Goal: Transaction & Acquisition: Purchase product/service

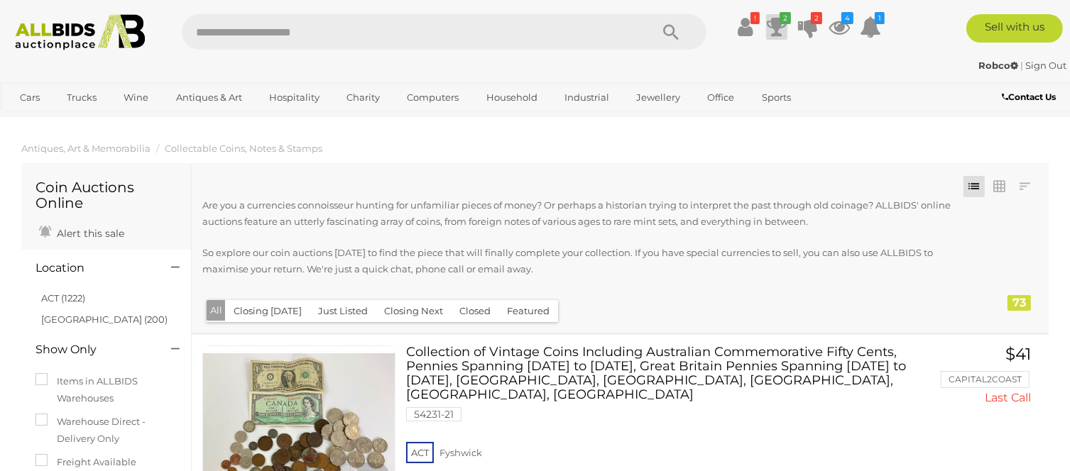
click at [777, 26] on icon at bounding box center [777, 27] width 20 height 26
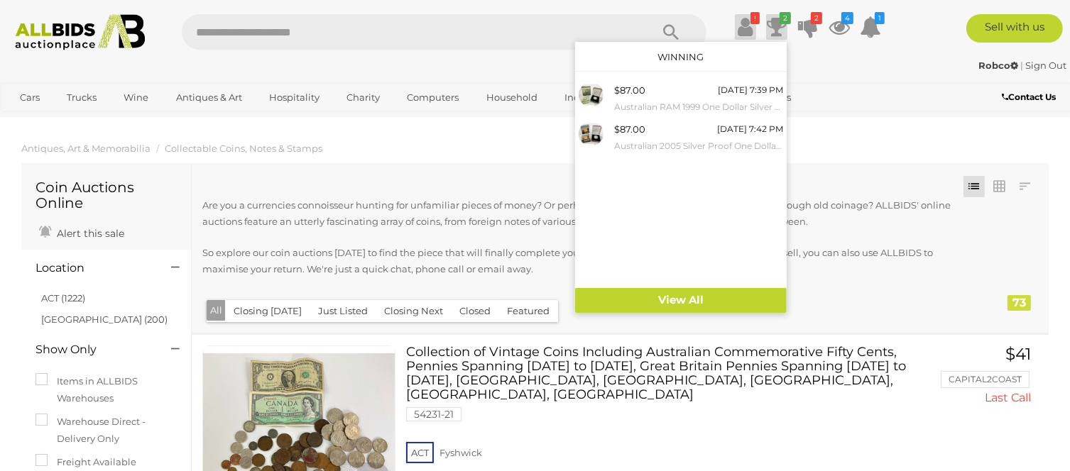
click at [750, 20] on icon "!" at bounding box center [754, 18] width 9 height 12
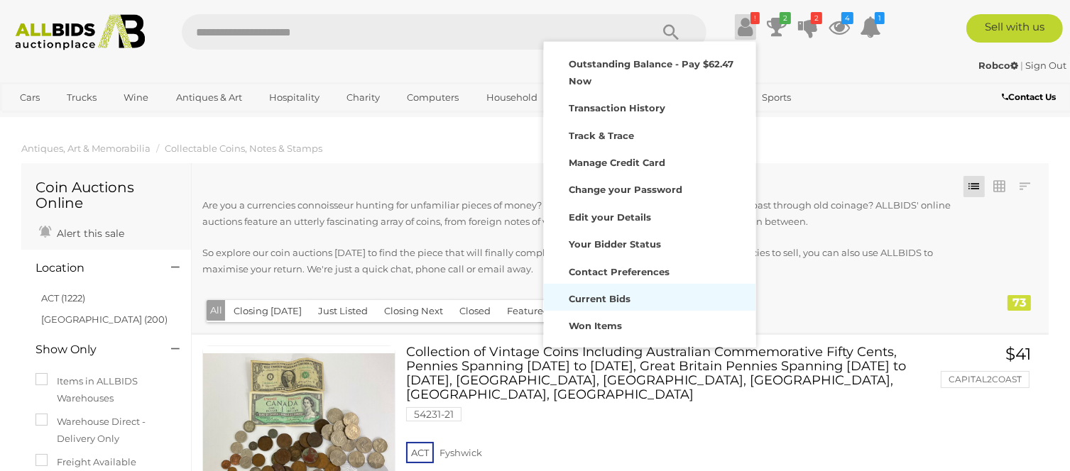
click at [619, 297] on strong "Current Bids" at bounding box center [600, 298] width 62 height 11
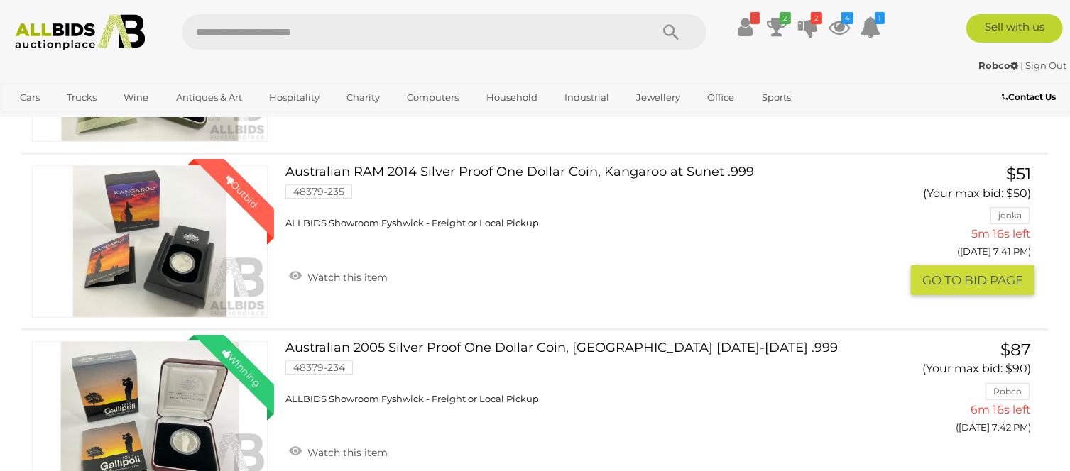
scroll to position [284, 0]
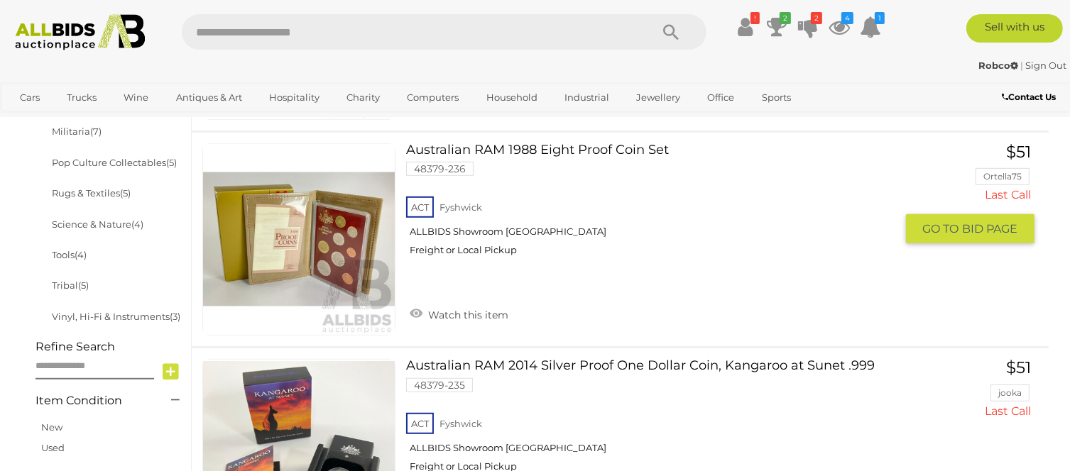
scroll to position [1065, 0]
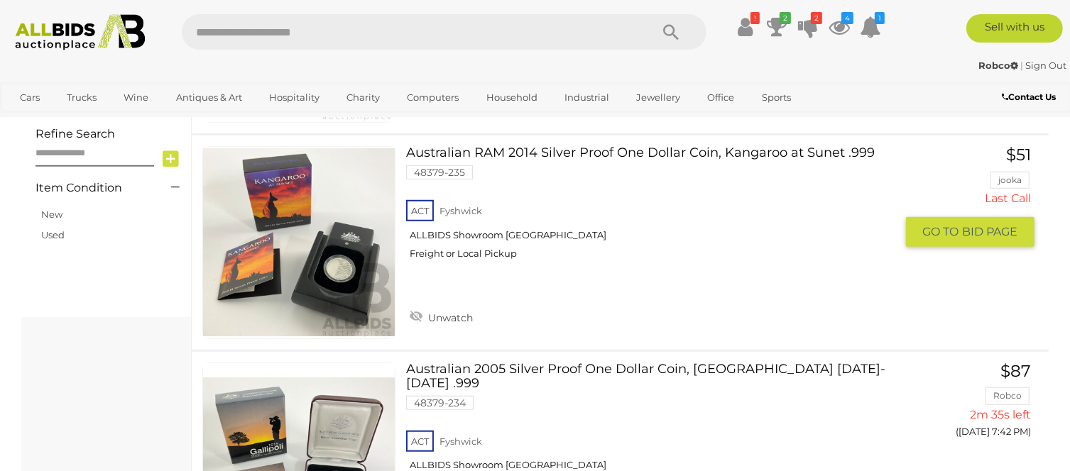
click at [351, 268] on img at bounding box center [299, 243] width 192 height 192
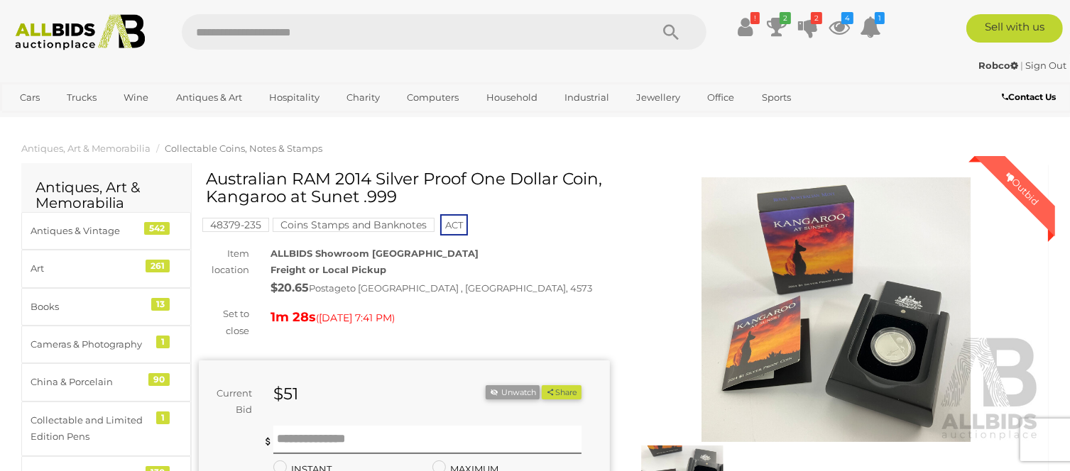
click at [892, 349] on img at bounding box center [836, 309] width 411 height 265
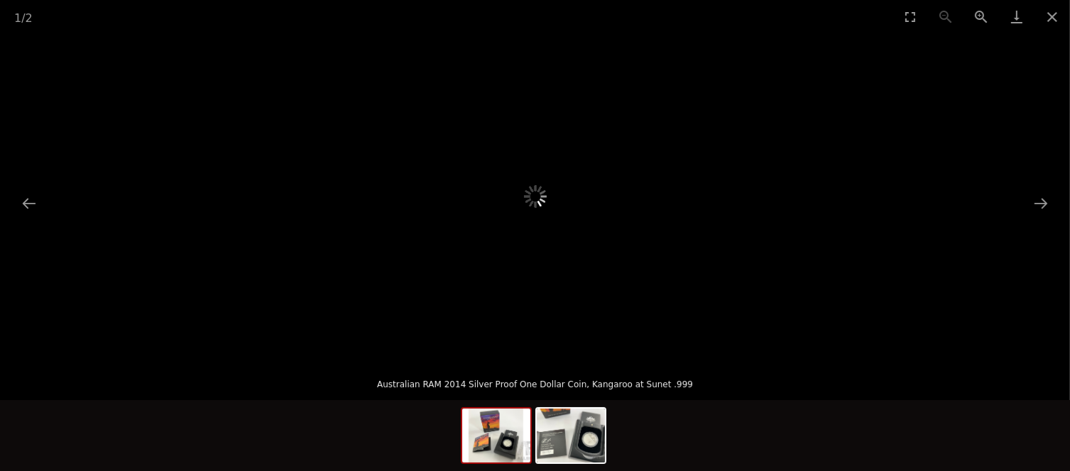
click at [503, 430] on img at bounding box center [496, 436] width 68 height 54
click at [505, 434] on img at bounding box center [496, 436] width 68 height 54
click at [1039, 201] on button "Next slide" at bounding box center [1041, 204] width 30 height 28
click at [26, 192] on button "Previous slide" at bounding box center [29, 204] width 30 height 28
click at [580, 445] on img at bounding box center [571, 436] width 68 height 54
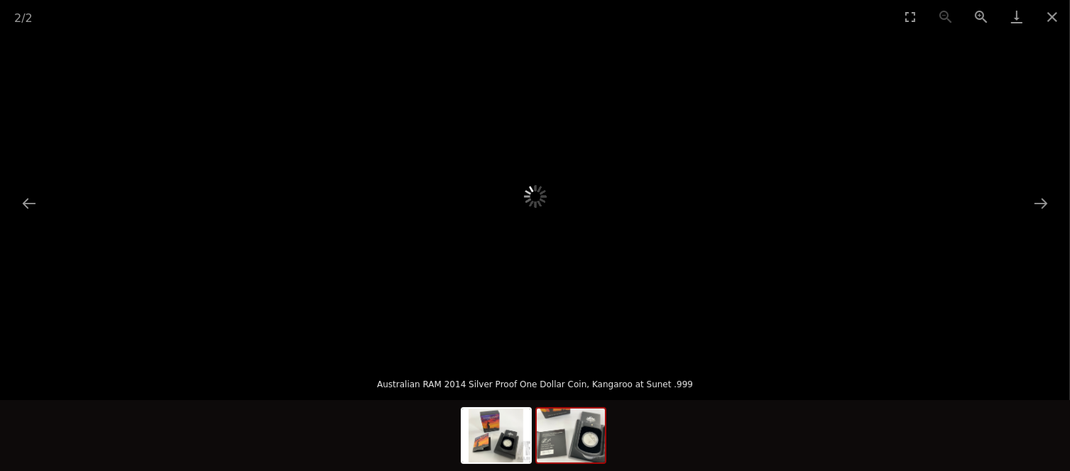
scroll to position [284, 0]
click at [497, 429] on img at bounding box center [496, 436] width 68 height 54
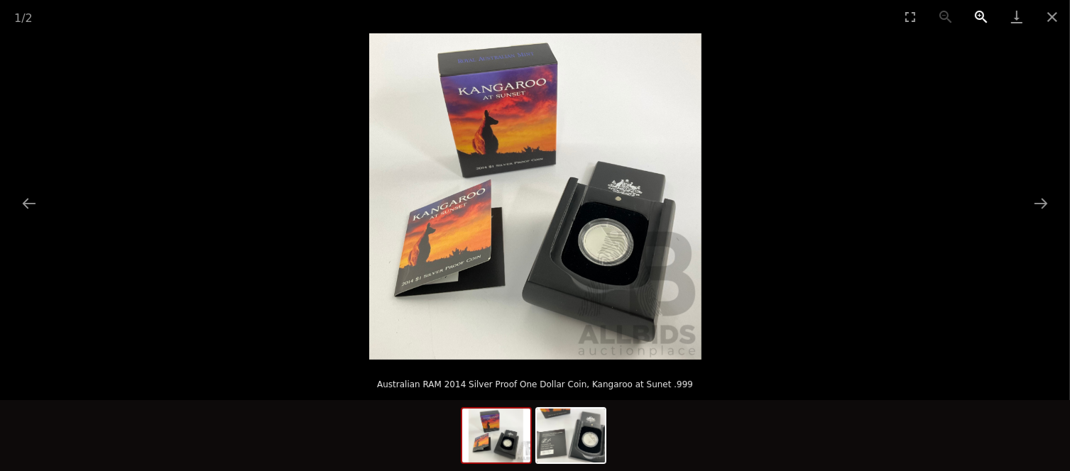
click at [978, 13] on button "Zoom in" at bounding box center [980, 16] width 35 height 33
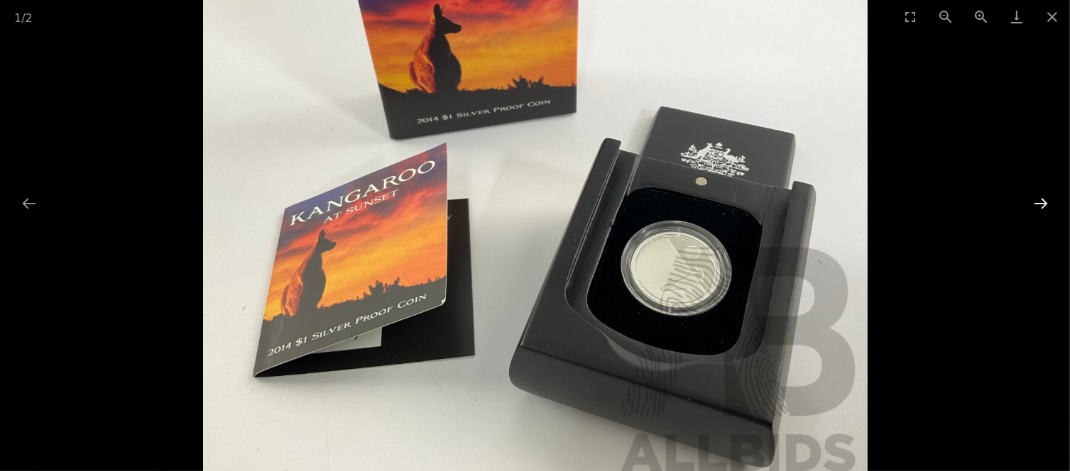
click at [1040, 204] on button "Next slide" at bounding box center [1041, 204] width 30 height 28
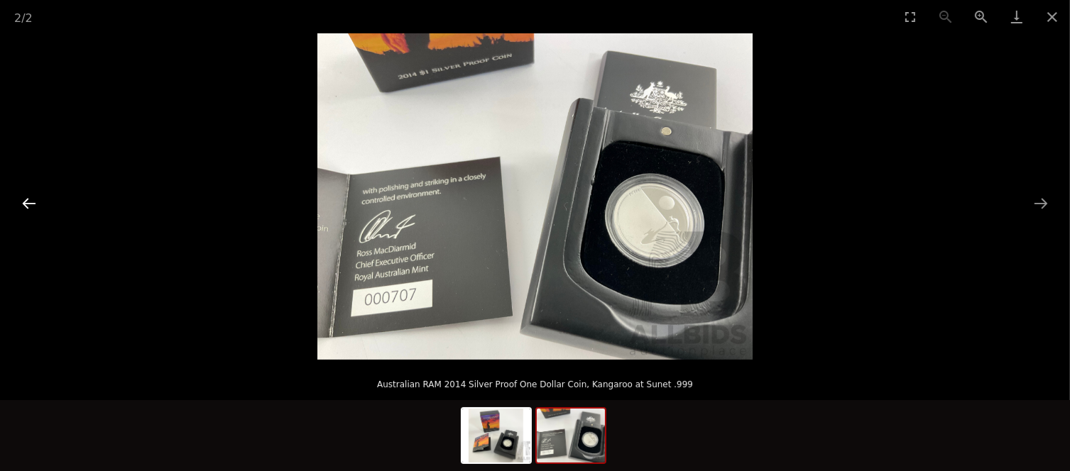
click at [34, 198] on button "Previous slide" at bounding box center [29, 204] width 30 height 28
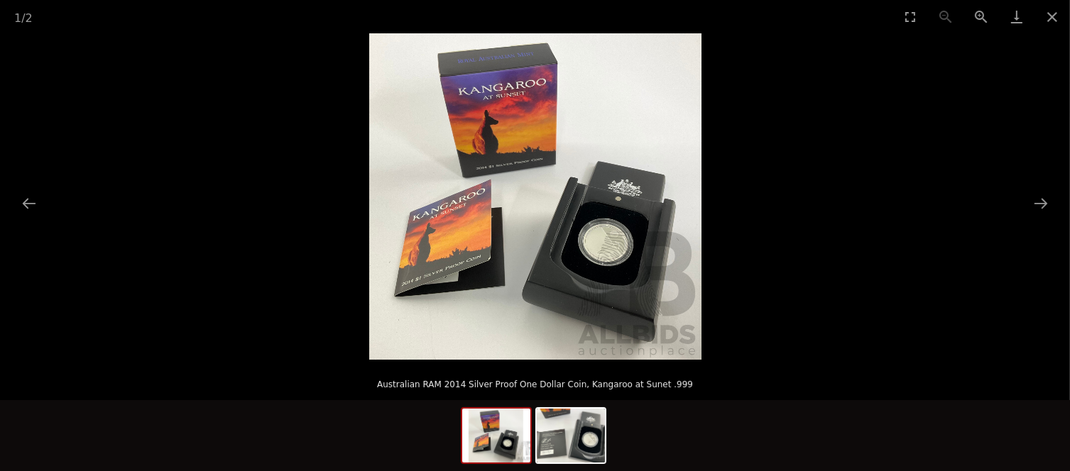
scroll to position [426, 0]
click at [1055, 11] on button "Close gallery" at bounding box center [1051, 16] width 35 height 33
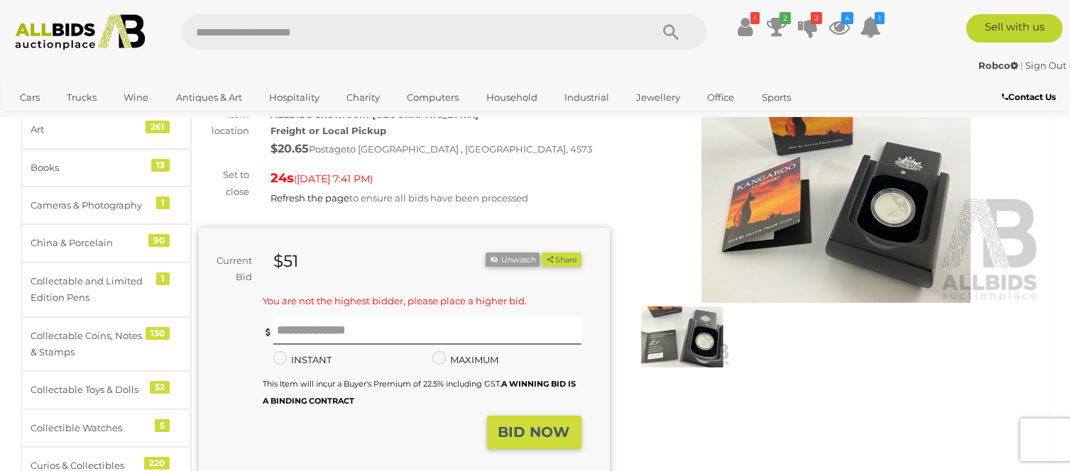
scroll to position [142, 0]
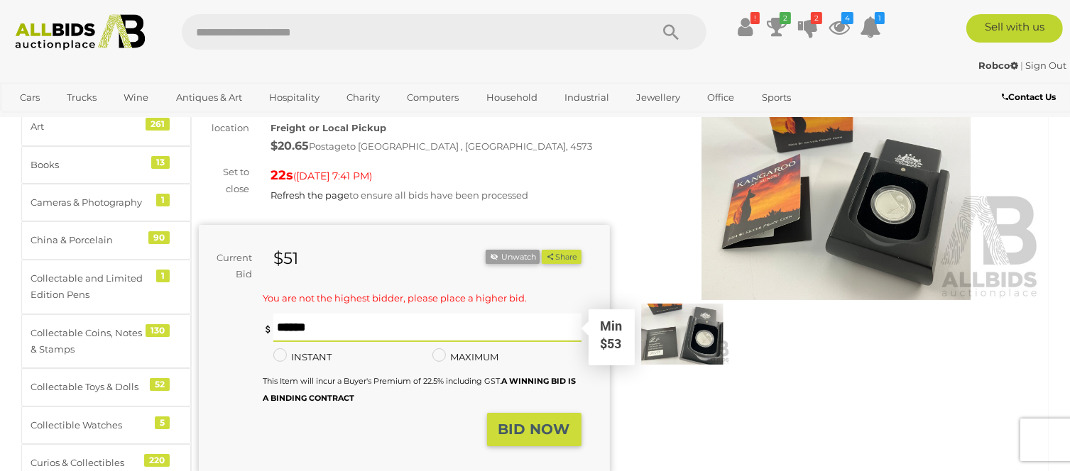
click at [278, 328] on input "text" at bounding box center [427, 328] width 308 height 28
type input "**"
click at [542, 250] on button "Share" at bounding box center [561, 257] width 39 height 15
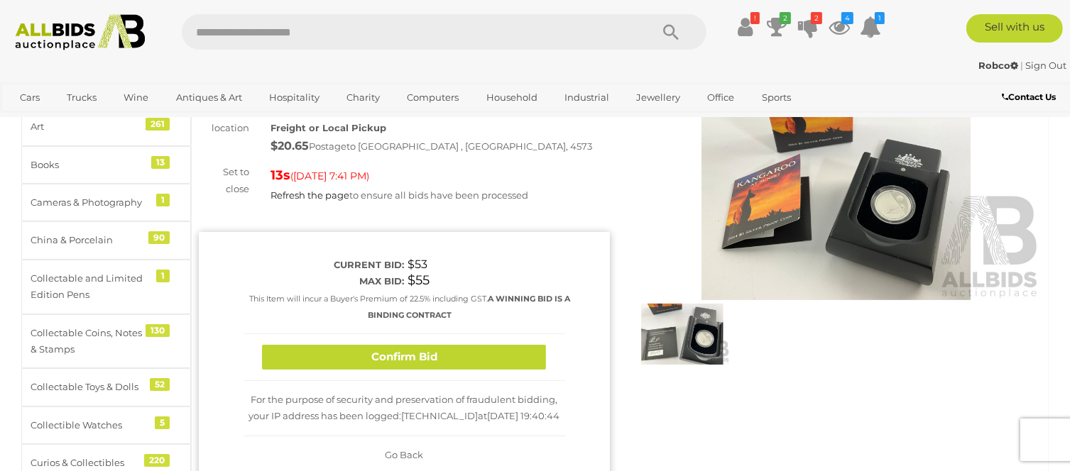
click at [406, 353] on button "Confirm Bid" at bounding box center [404, 357] width 284 height 25
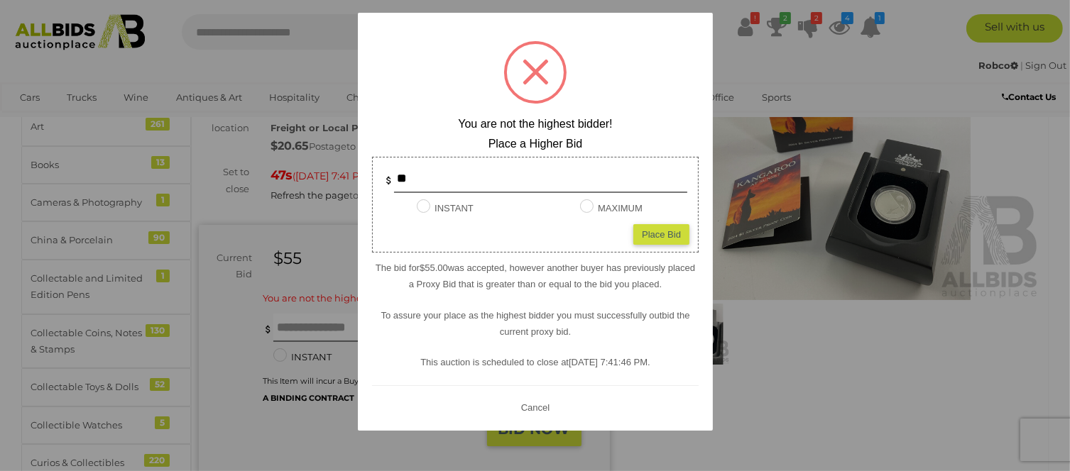
click at [536, 403] on button "Cancel" at bounding box center [534, 408] width 37 height 18
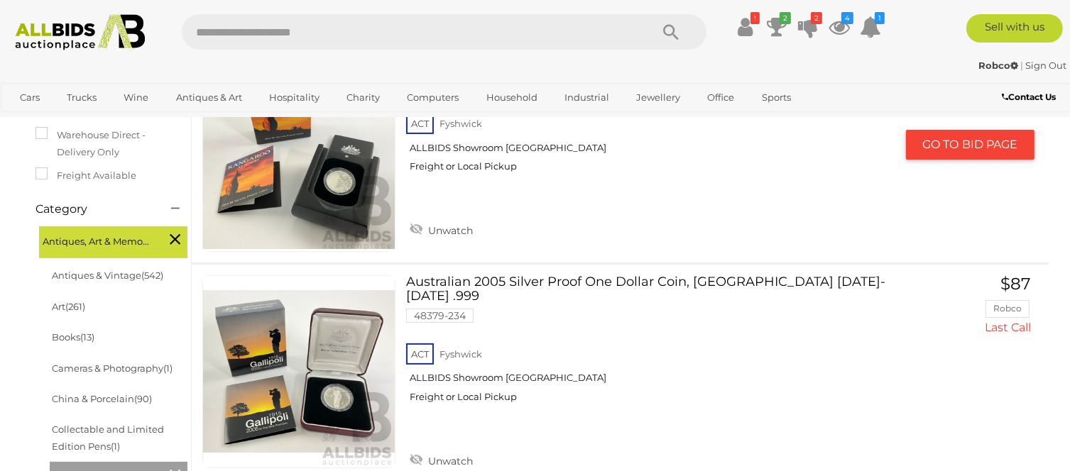
scroll to position [426, 0]
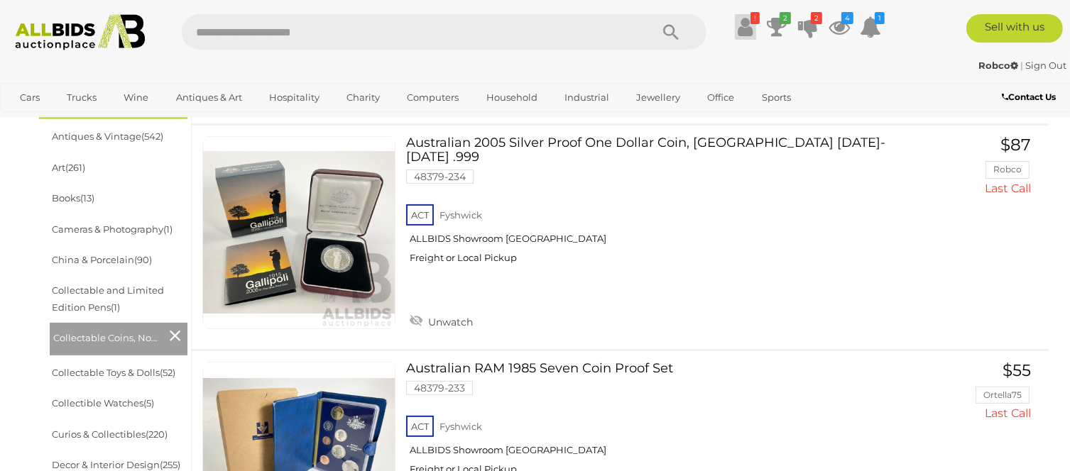
click at [745, 29] on icon at bounding box center [745, 27] width 15 height 26
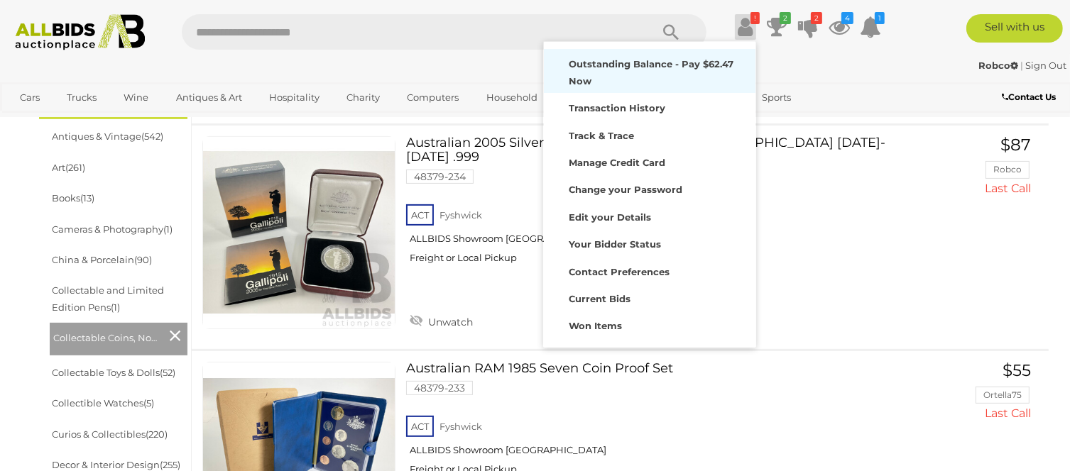
click at [622, 65] on strong "Outstanding Balance - Pay $62.47 Now" at bounding box center [651, 72] width 165 height 28
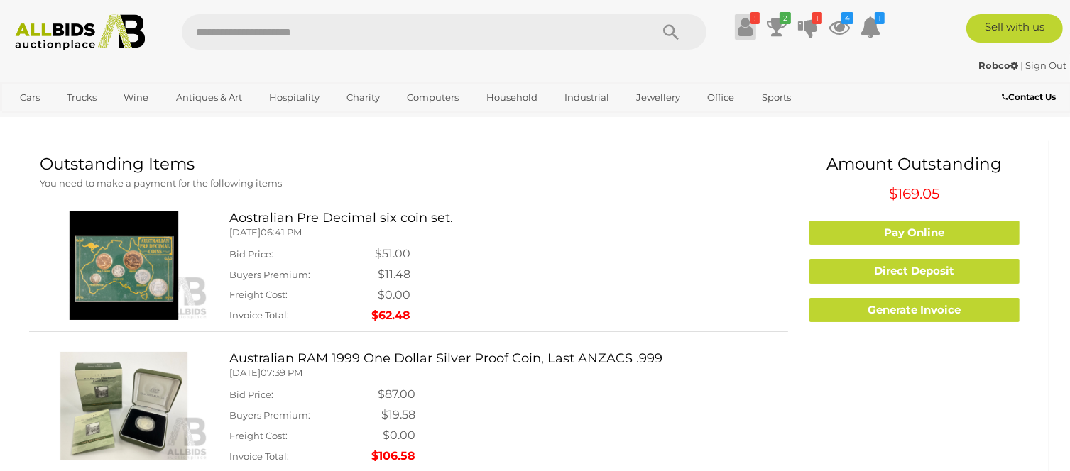
click at [743, 28] on icon at bounding box center [745, 27] width 15 height 26
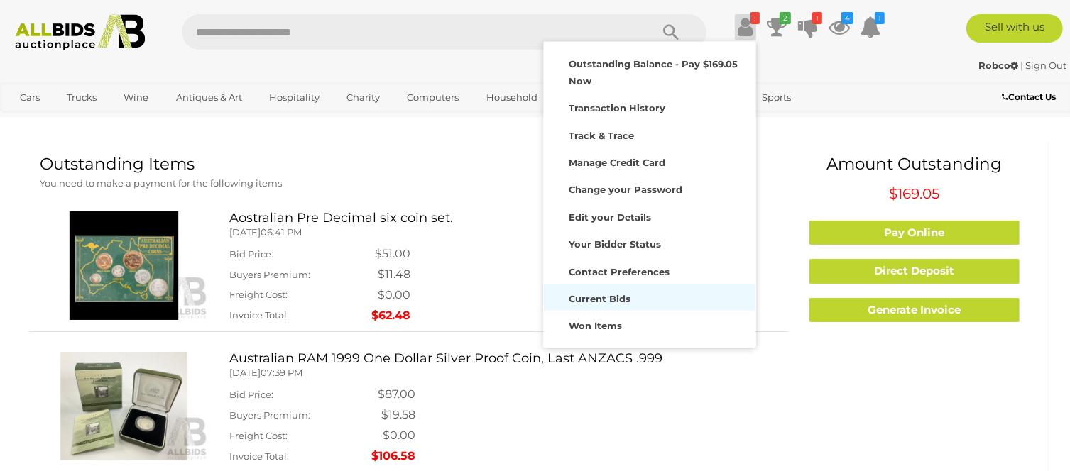
click at [610, 294] on strong "Current Bids" at bounding box center [600, 298] width 62 height 11
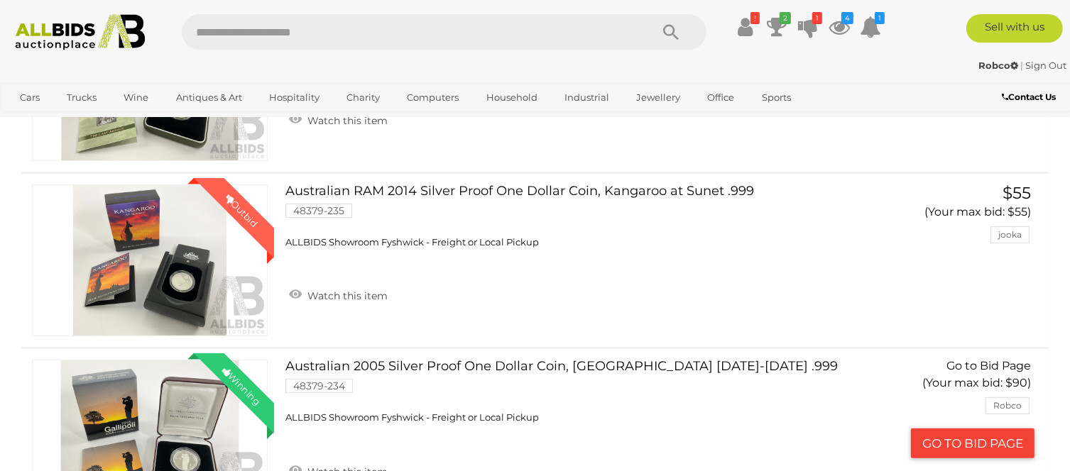
scroll to position [213, 0]
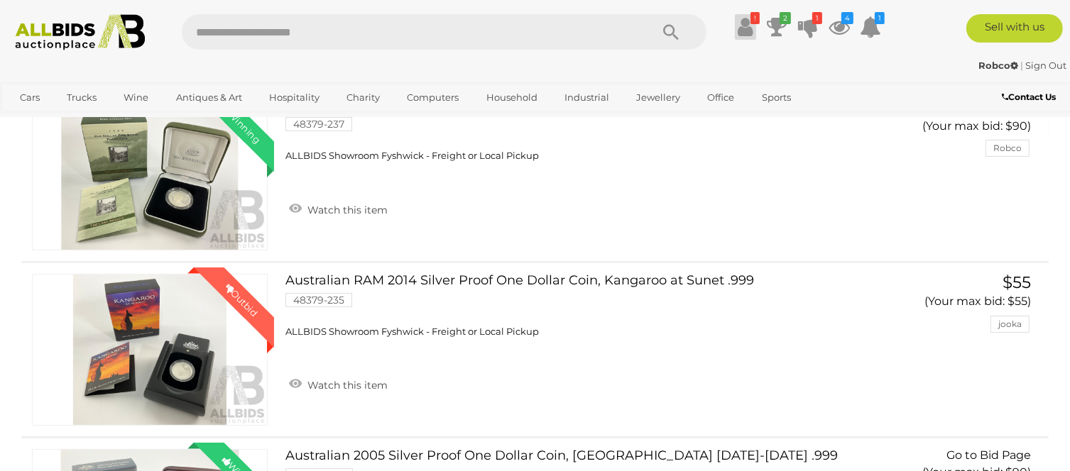
click at [747, 24] on icon at bounding box center [745, 27] width 15 height 26
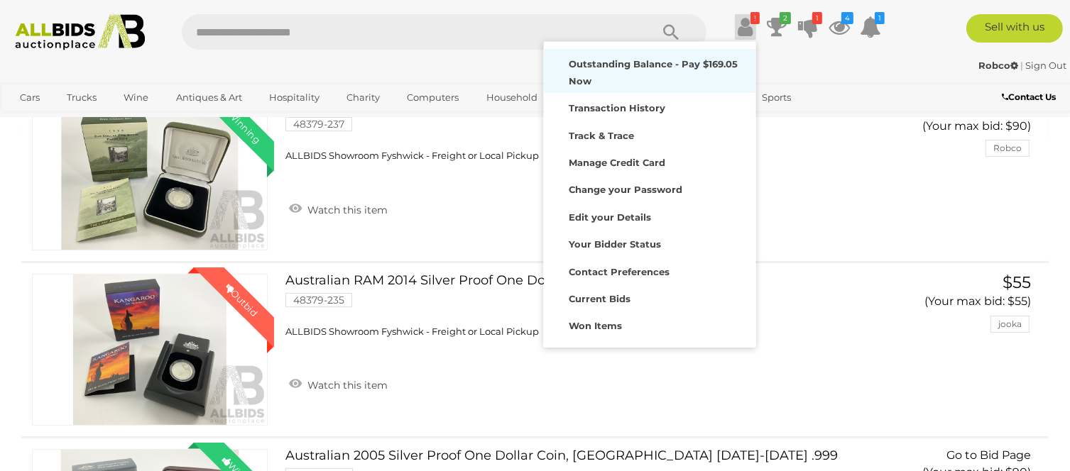
click at [602, 78] on strong "Outstanding Balance - Pay $169.05 Now" at bounding box center [653, 72] width 169 height 28
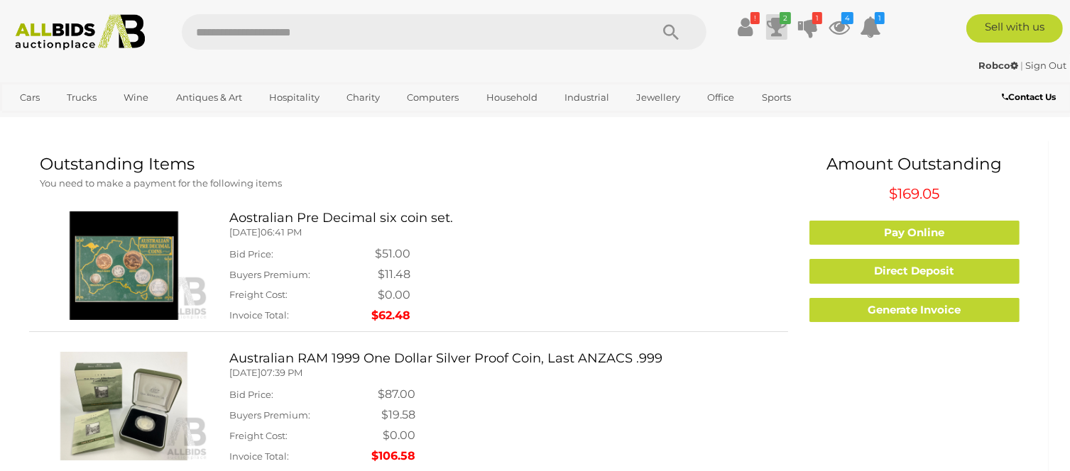
click at [775, 28] on icon at bounding box center [777, 27] width 20 height 26
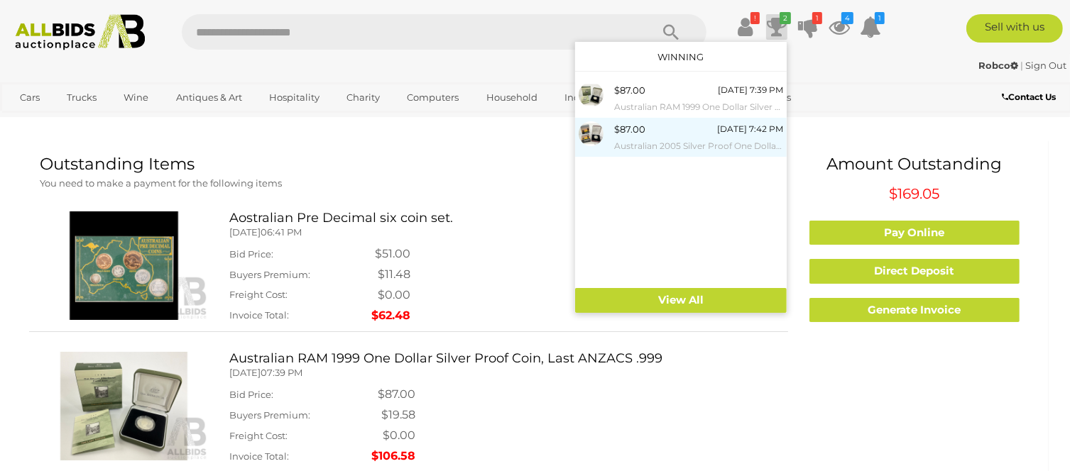
click at [643, 135] on div "$87.00" at bounding box center [629, 129] width 31 height 16
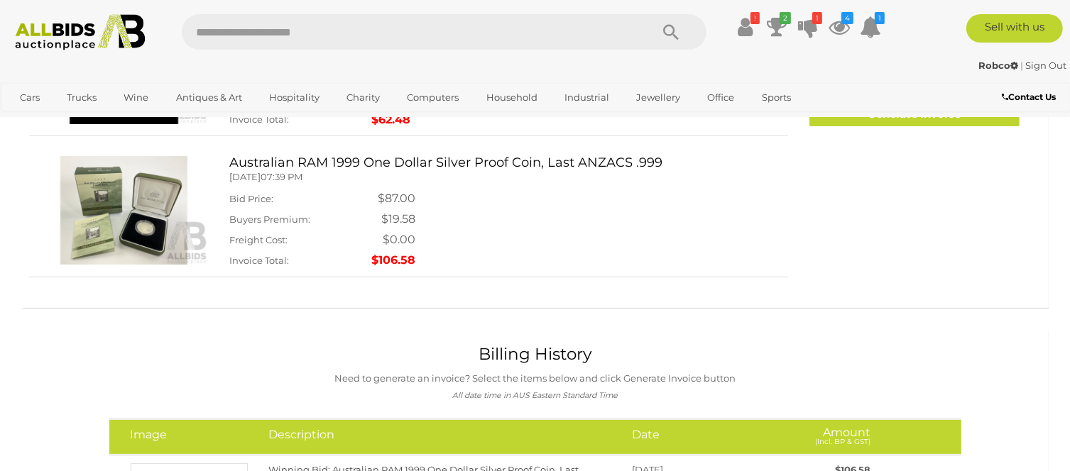
scroll to position [213, 0]
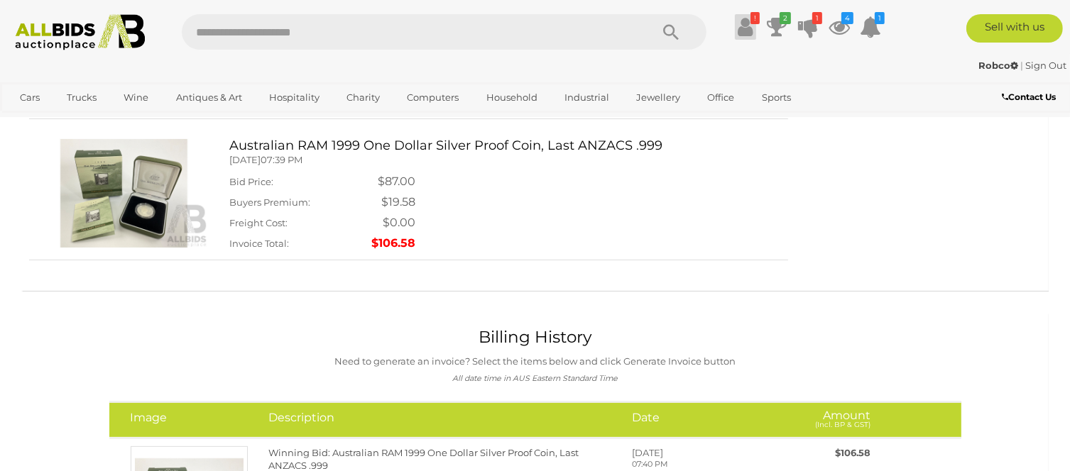
click at [745, 31] on icon at bounding box center [745, 27] width 15 height 26
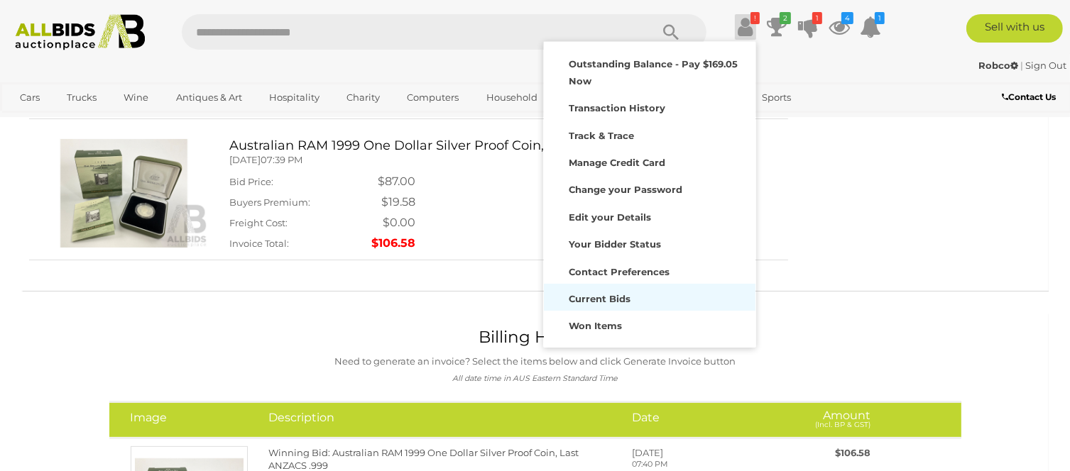
click at [607, 300] on strong "Current Bids" at bounding box center [600, 298] width 62 height 11
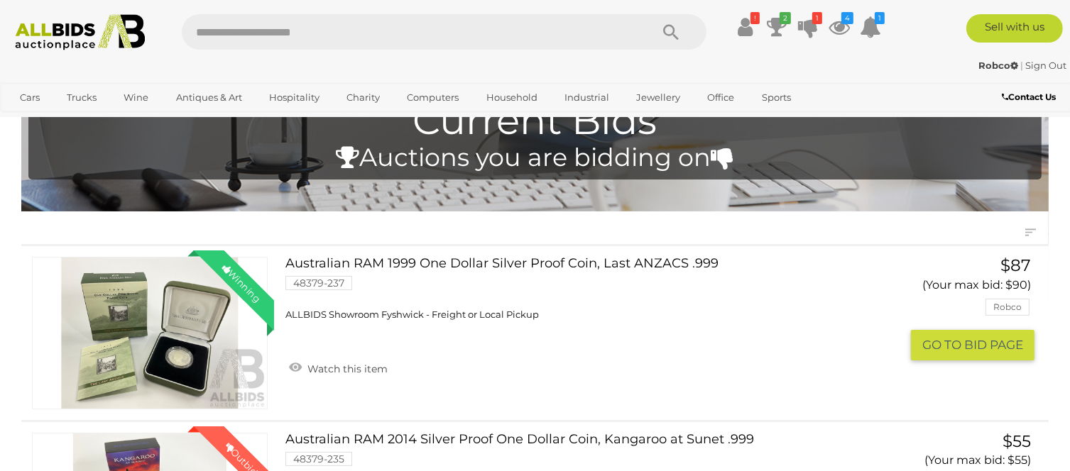
scroll to position [142, 0]
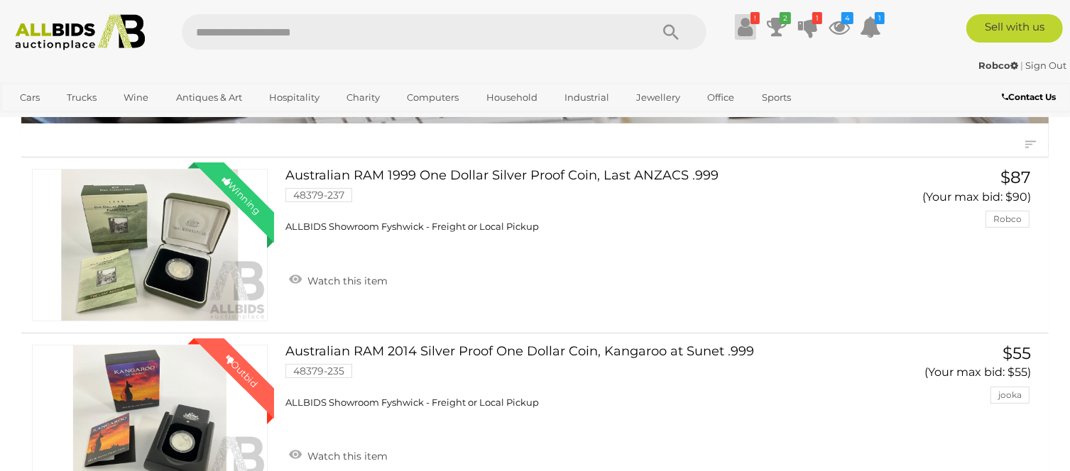
click at [747, 28] on icon at bounding box center [745, 27] width 15 height 26
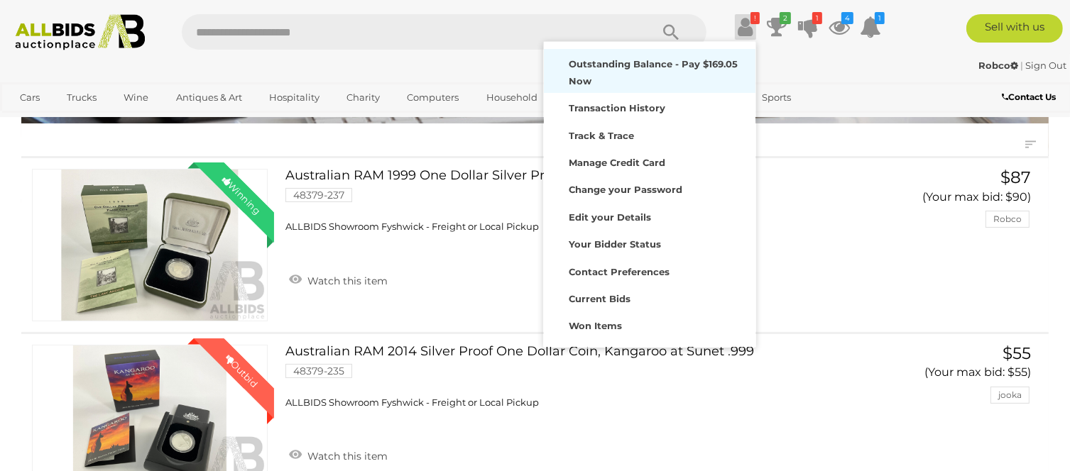
click at [616, 79] on strong "Outstanding Balance - Pay $169.05 Now" at bounding box center [653, 72] width 169 height 28
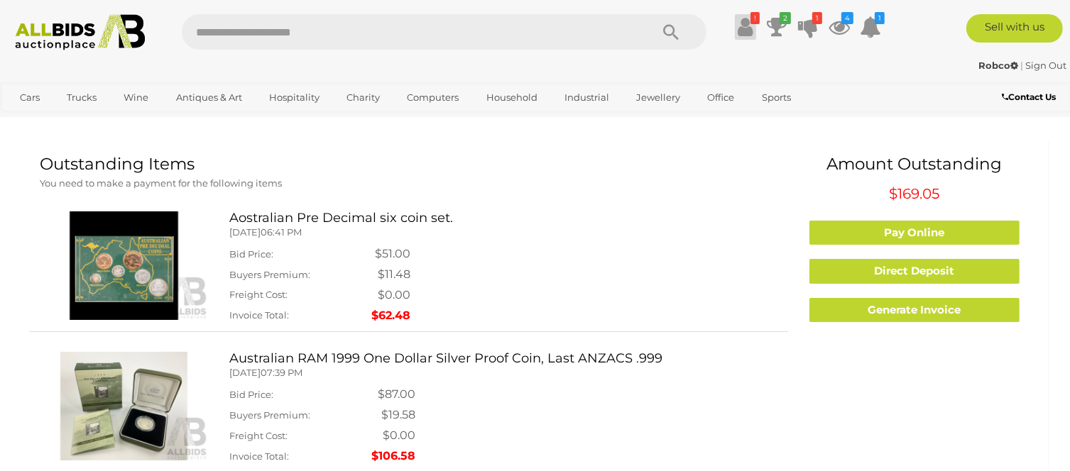
click at [751, 28] on icon at bounding box center [745, 27] width 15 height 26
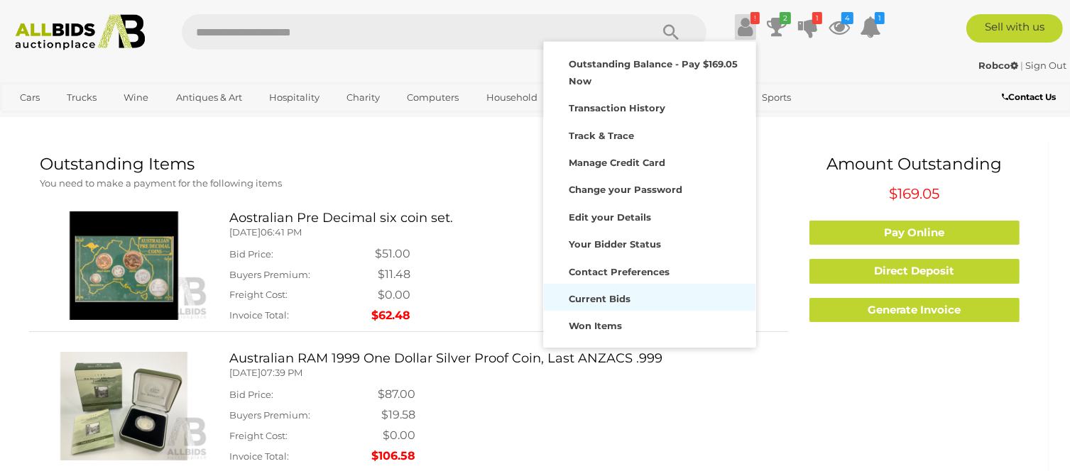
click at [603, 297] on strong "Current Bids" at bounding box center [600, 298] width 62 height 11
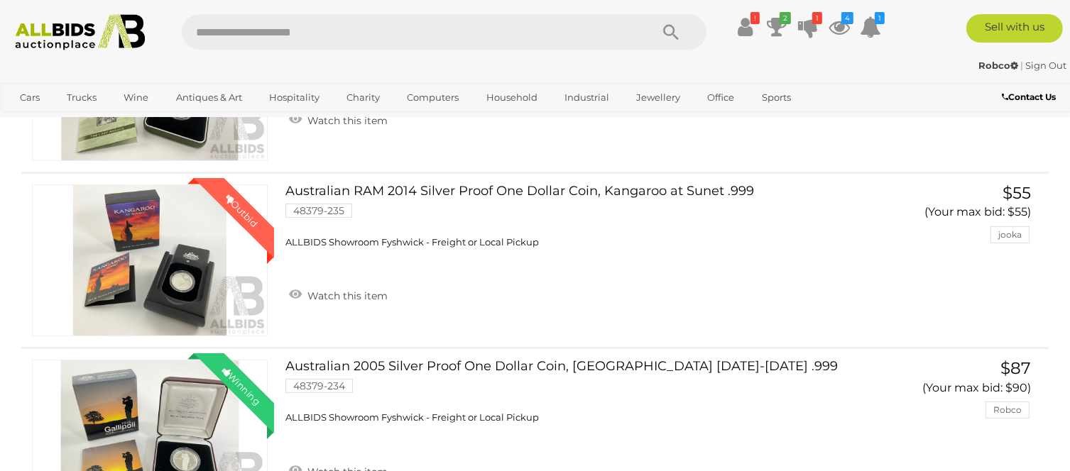
scroll to position [142, 0]
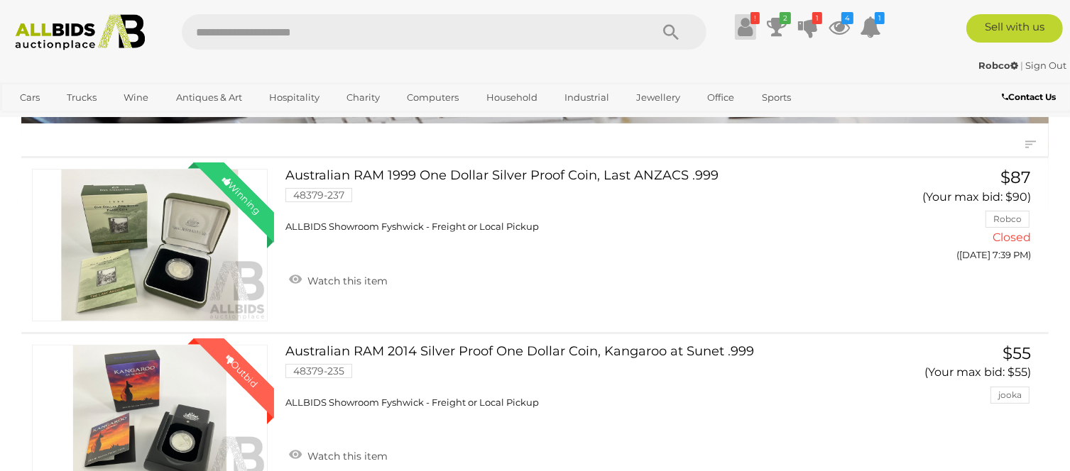
click at [745, 25] on icon at bounding box center [745, 27] width 15 height 26
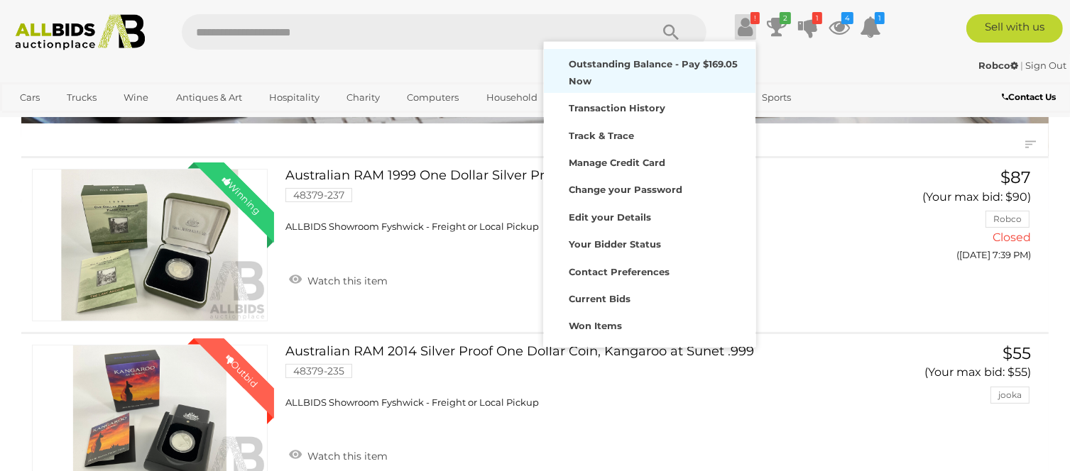
click at [614, 76] on strong "Outstanding Balance - Pay $169.05 Now" at bounding box center [653, 72] width 169 height 28
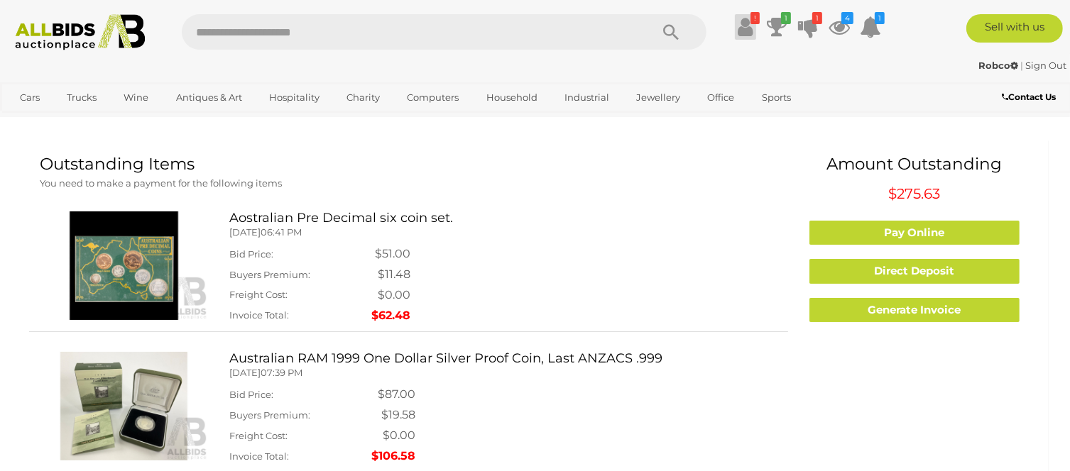
click at [749, 24] on icon at bounding box center [745, 27] width 15 height 26
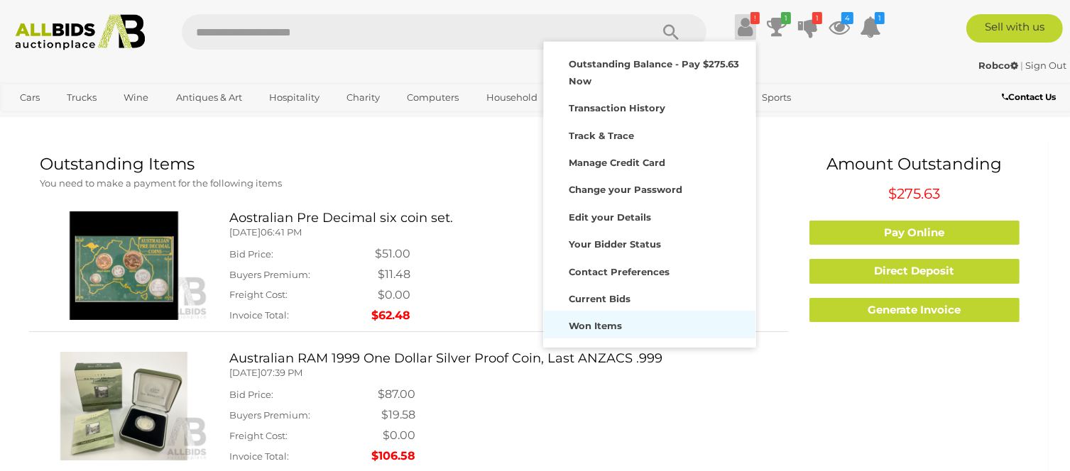
click at [599, 329] on strong "Won Items" at bounding box center [595, 325] width 53 height 11
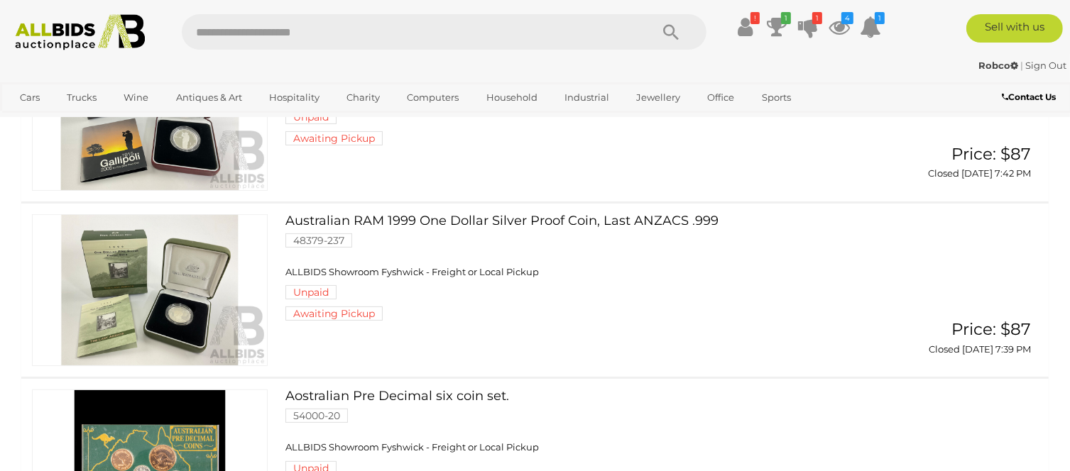
scroll to position [426, 0]
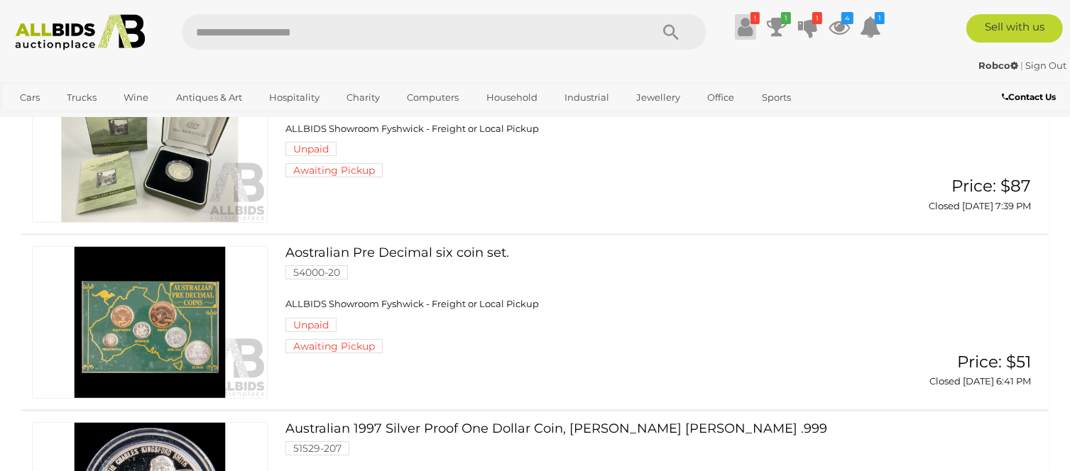
click at [744, 25] on icon at bounding box center [745, 27] width 15 height 26
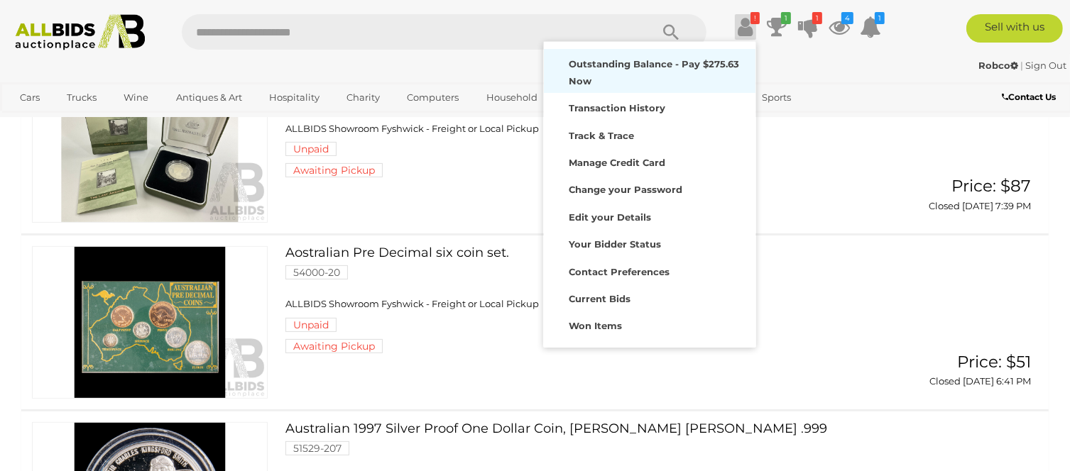
click at [647, 67] on strong "Outstanding Balance - Pay $275.63 Now" at bounding box center [654, 72] width 170 height 28
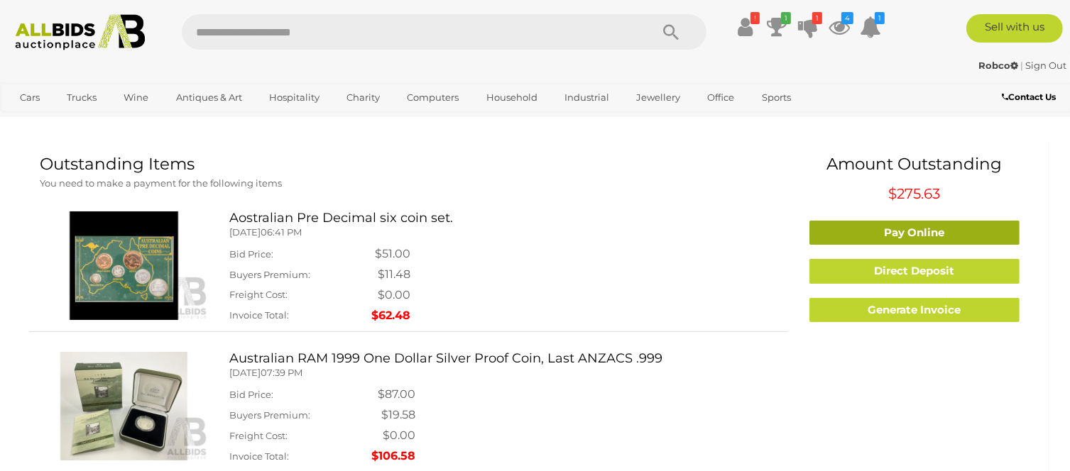
click at [928, 232] on link "Pay Online" at bounding box center [914, 233] width 210 height 25
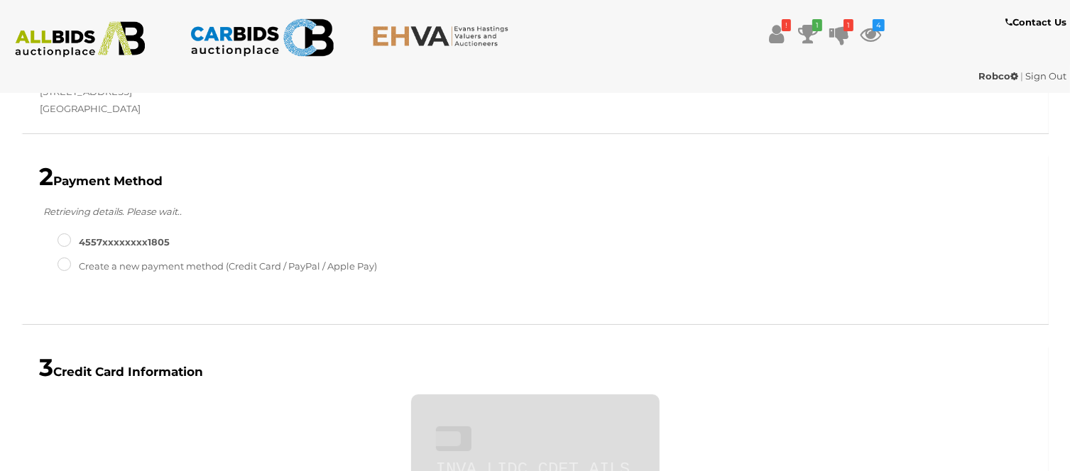
scroll to position [417, 0]
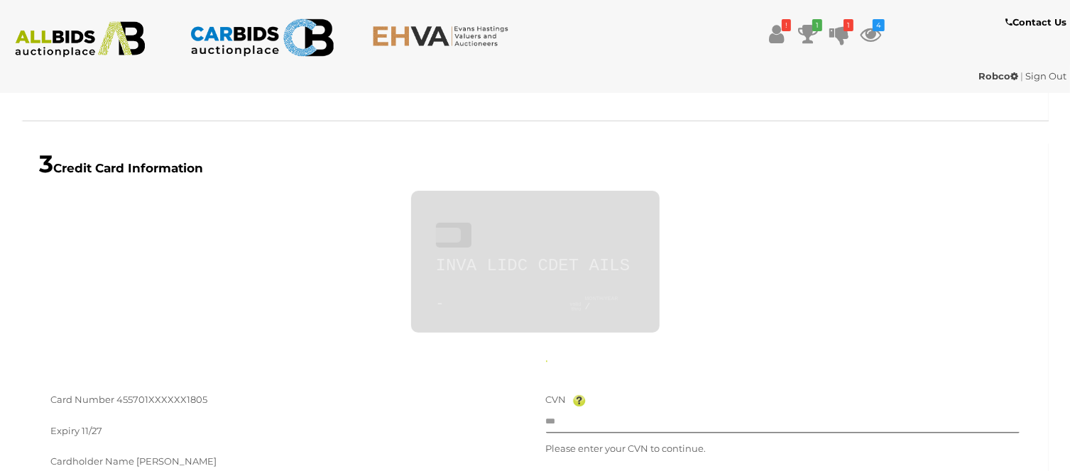
type input "**********"
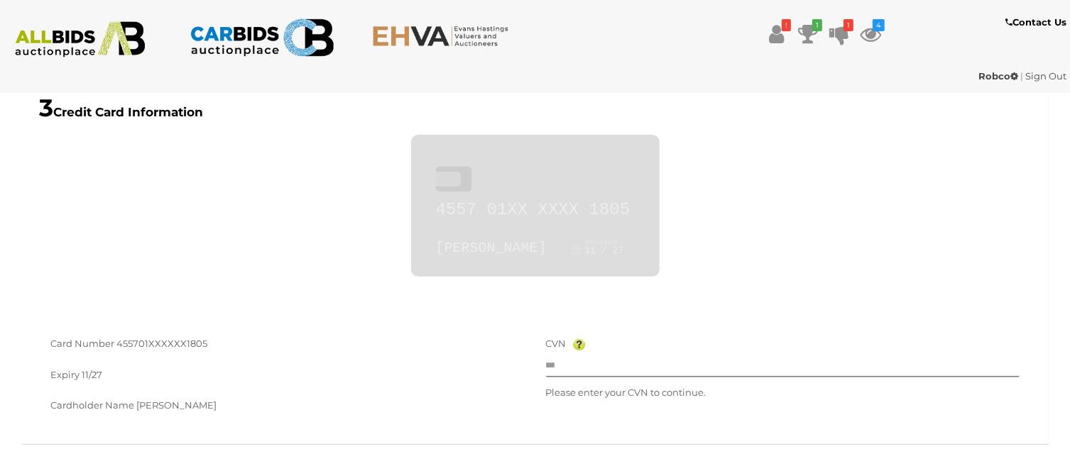
scroll to position [630, 0]
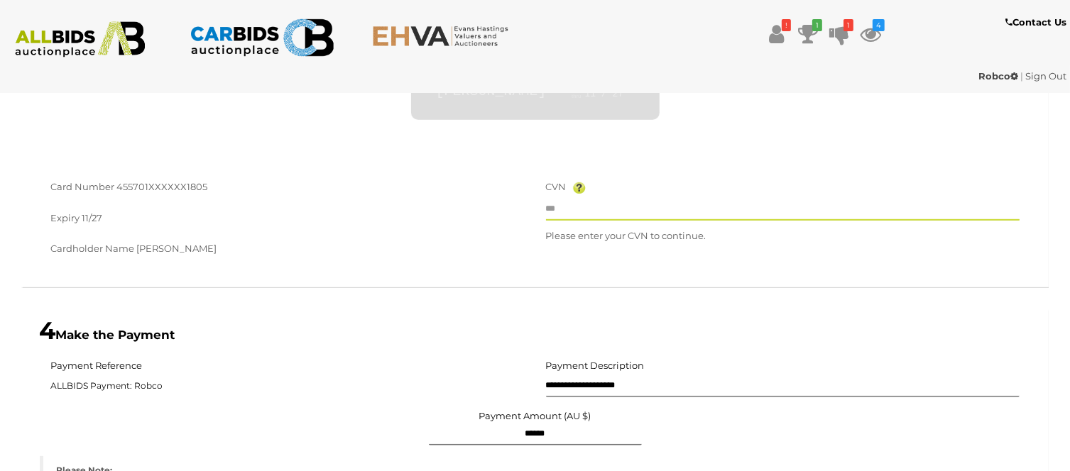
click at [587, 202] on input "text" at bounding box center [783, 210] width 474 height 21
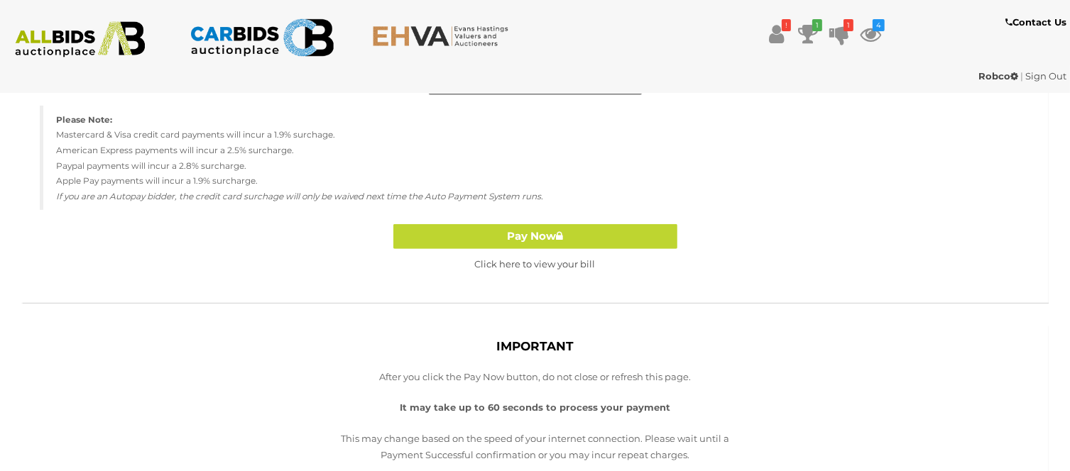
scroll to position [985, 0]
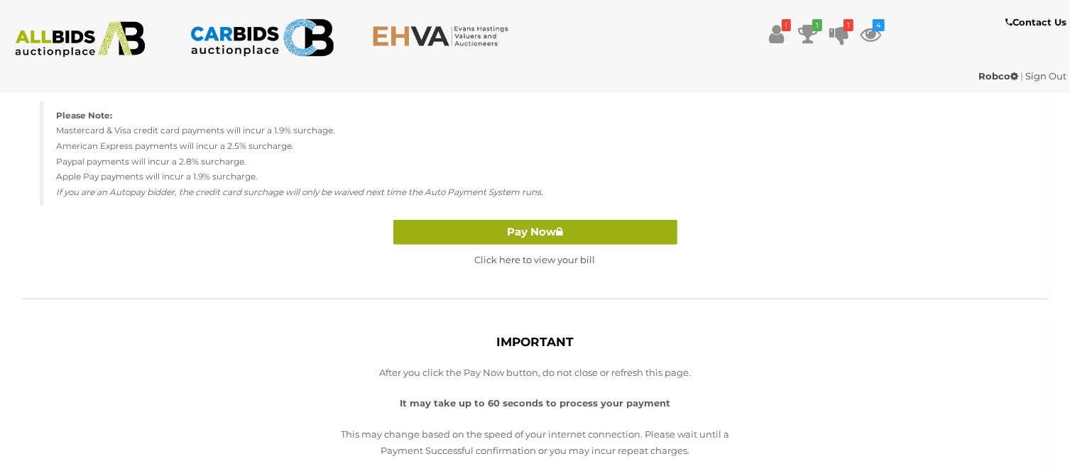
type input "***"
click at [527, 232] on button "Pay Now" at bounding box center [535, 232] width 284 height 25
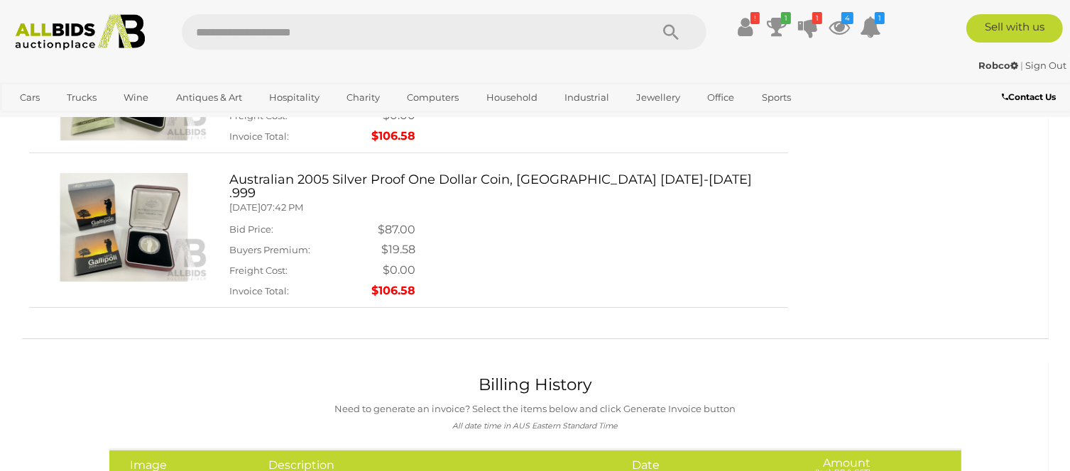
scroll to position [213, 0]
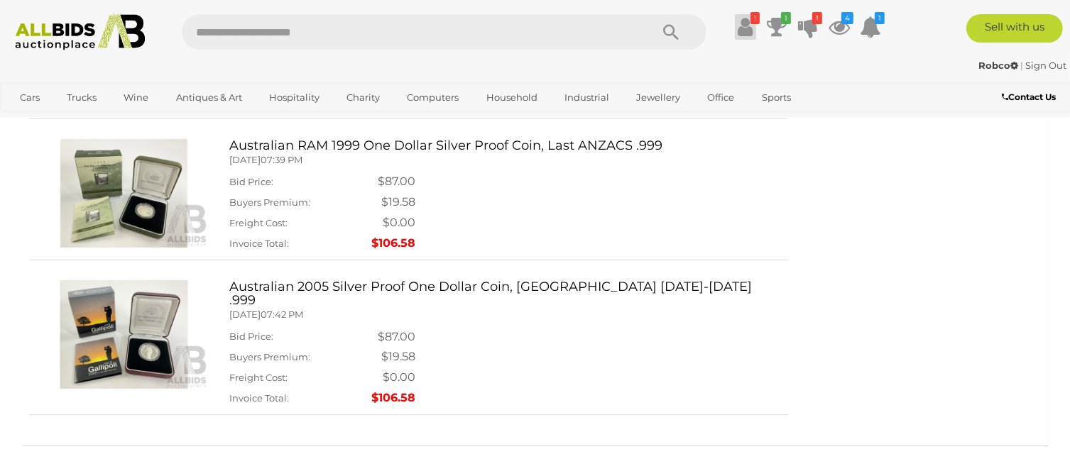
click at [743, 25] on icon at bounding box center [745, 27] width 15 height 26
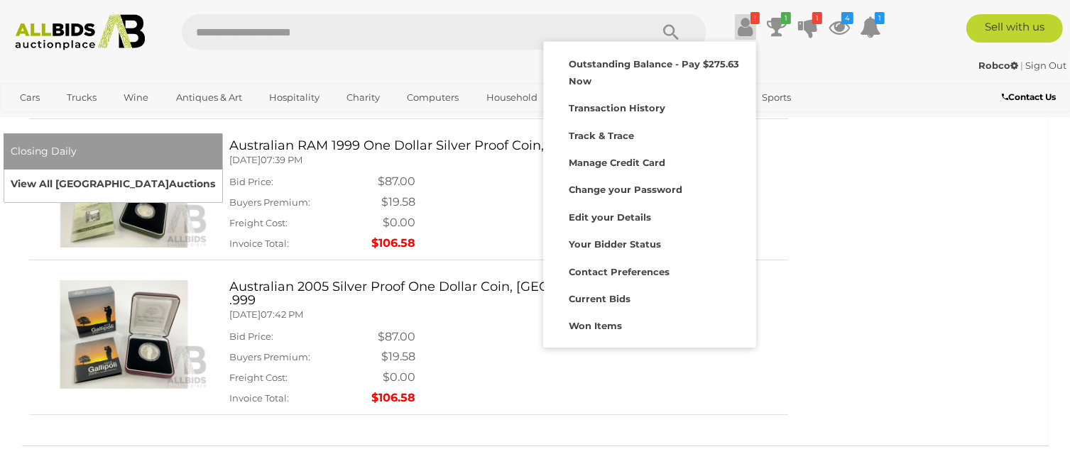
click at [215, 173] on link "View All Sydney Auctions" at bounding box center [113, 184] width 204 height 22
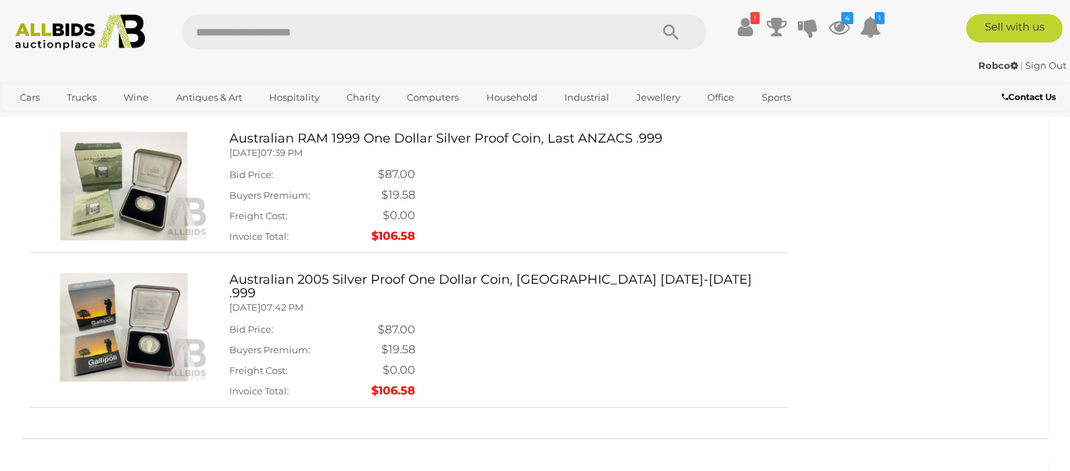
scroll to position [71, 0]
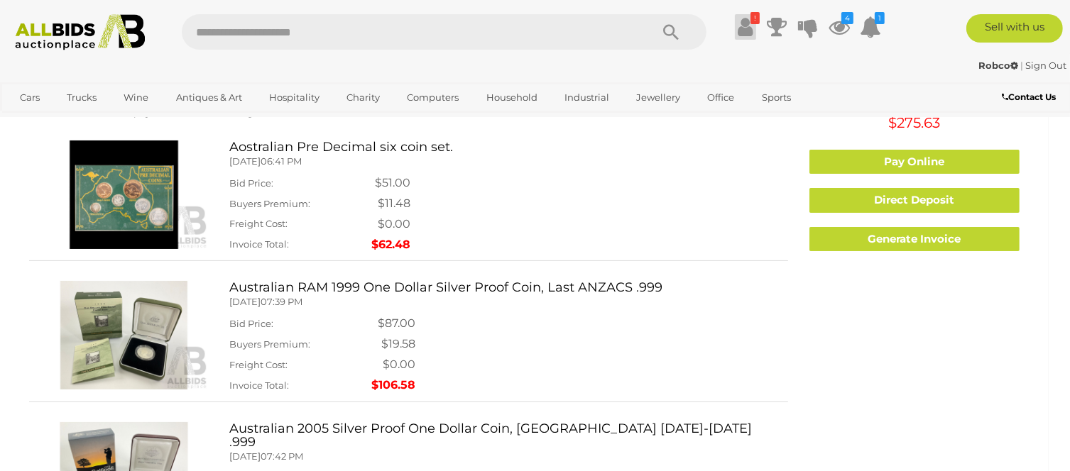
click at [741, 33] on icon at bounding box center [745, 27] width 15 height 26
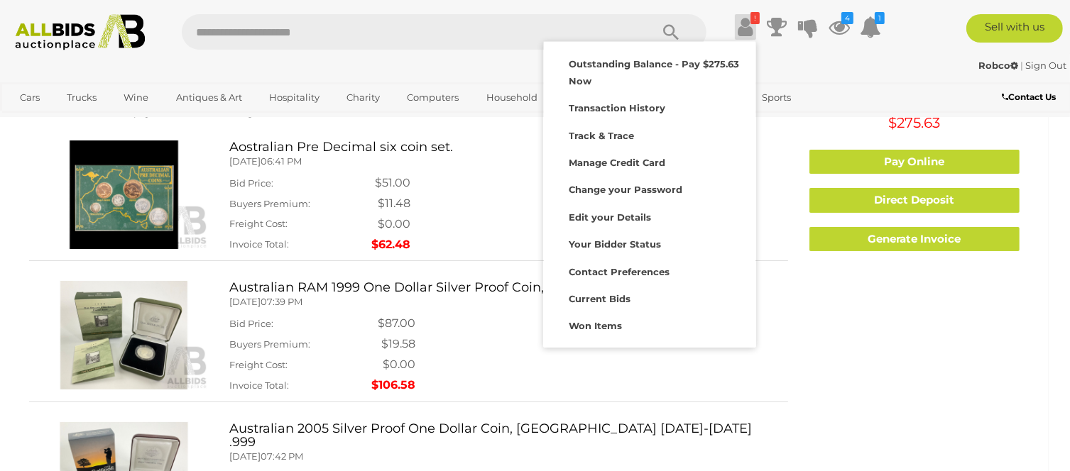
click at [778, 265] on div "Outstanding Items You need to make a payment for the following items Outstandin…" at bounding box center [408, 327] width 759 height 486
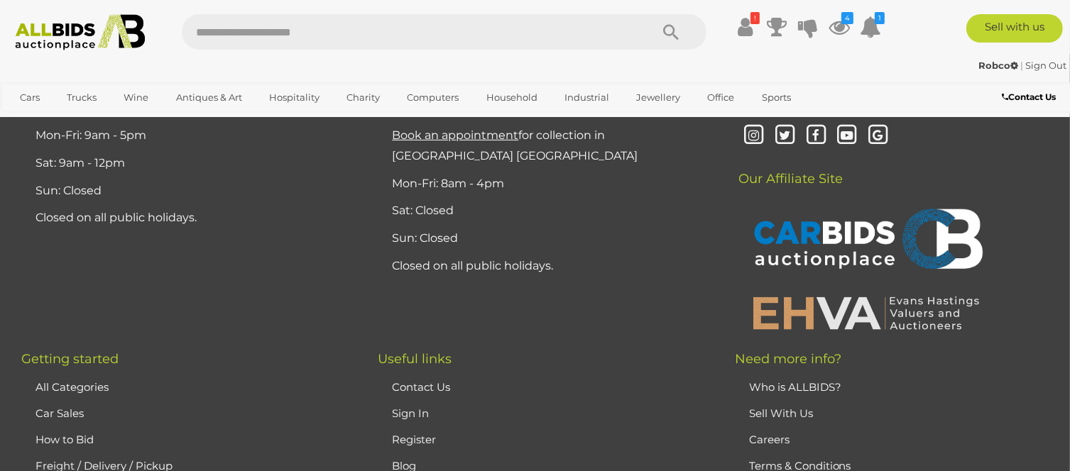
scroll to position [426, 0]
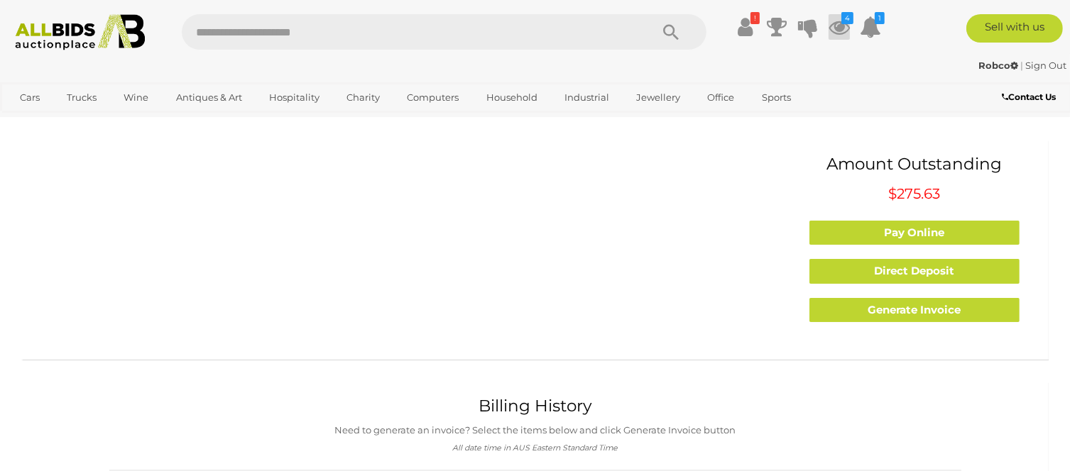
click at [838, 28] on icon at bounding box center [839, 27] width 21 height 26
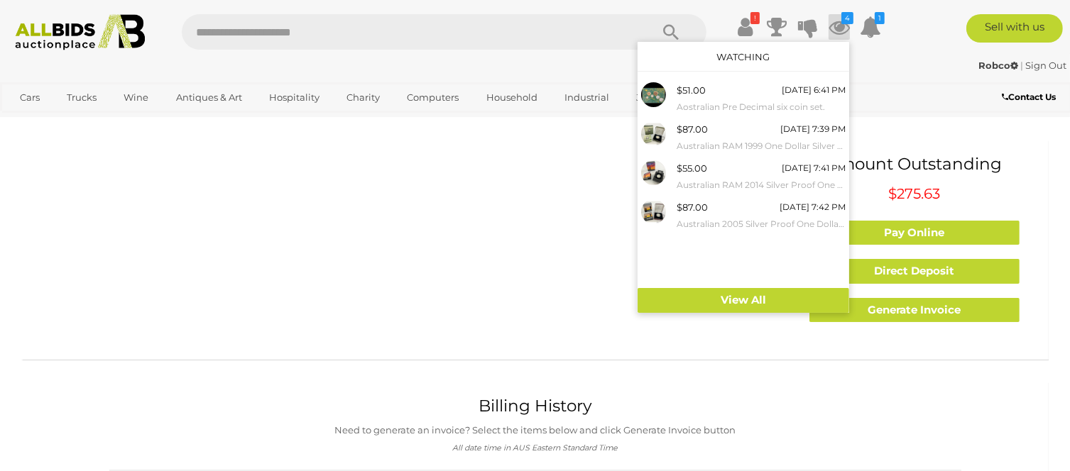
click at [924, 72] on div "Robco | Sign Out" at bounding box center [535, 66] width 1063 height 16
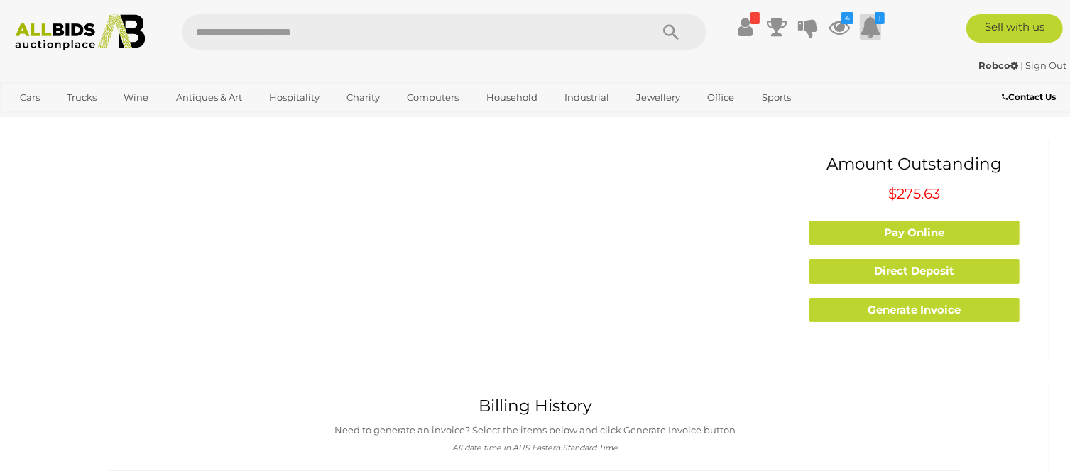
click at [872, 29] on icon at bounding box center [870, 27] width 21 height 26
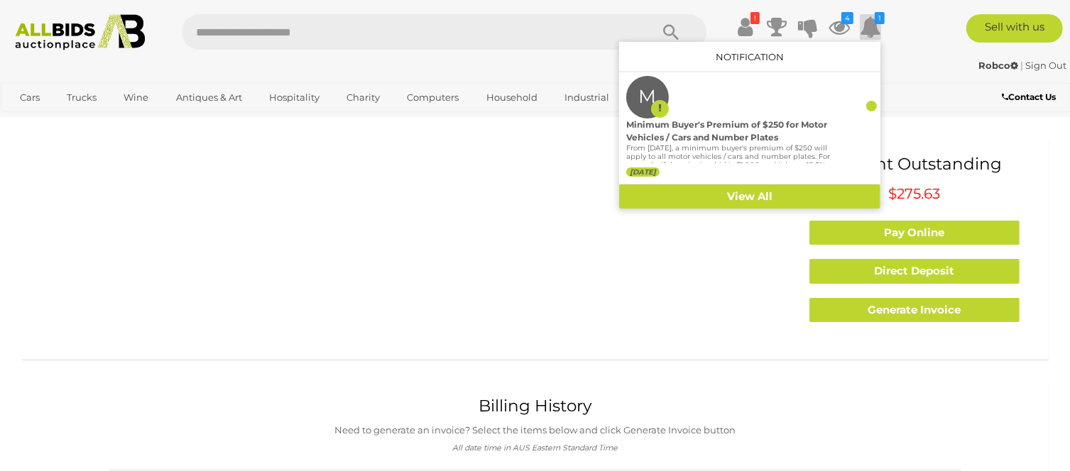
click at [929, 106] on div "Contact Us" at bounding box center [981, 98] width 178 height 19
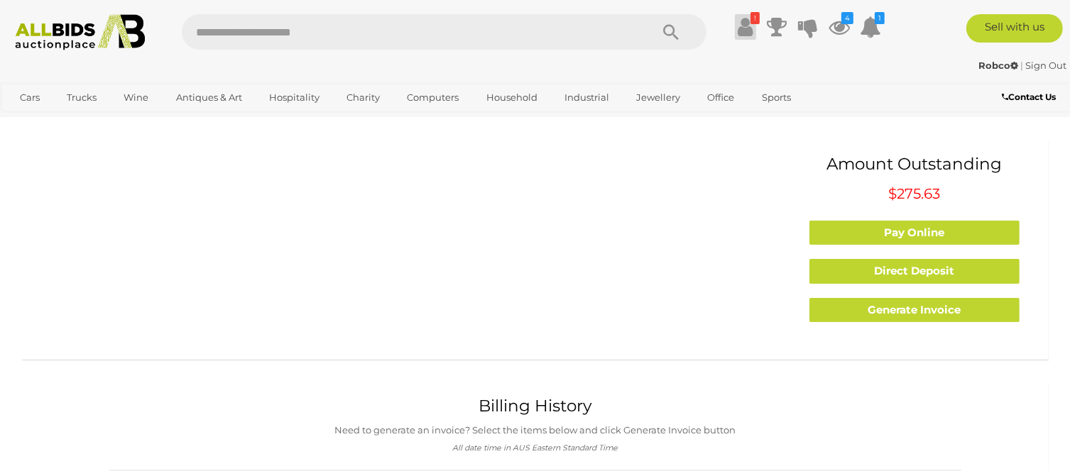
click at [752, 14] on icon "!" at bounding box center [754, 18] width 9 height 12
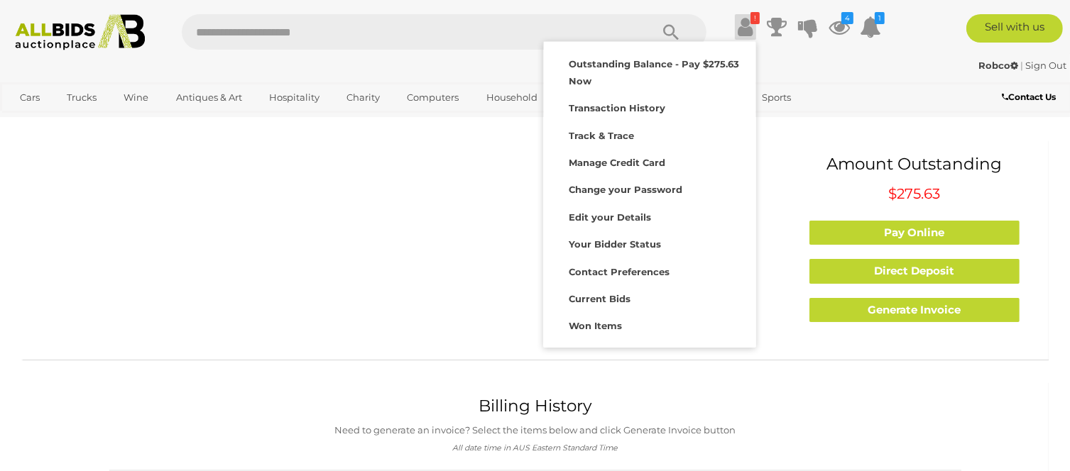
click at [912, 91] on div "Contact Us" at bounding box center [981, 98] width 178 height 19
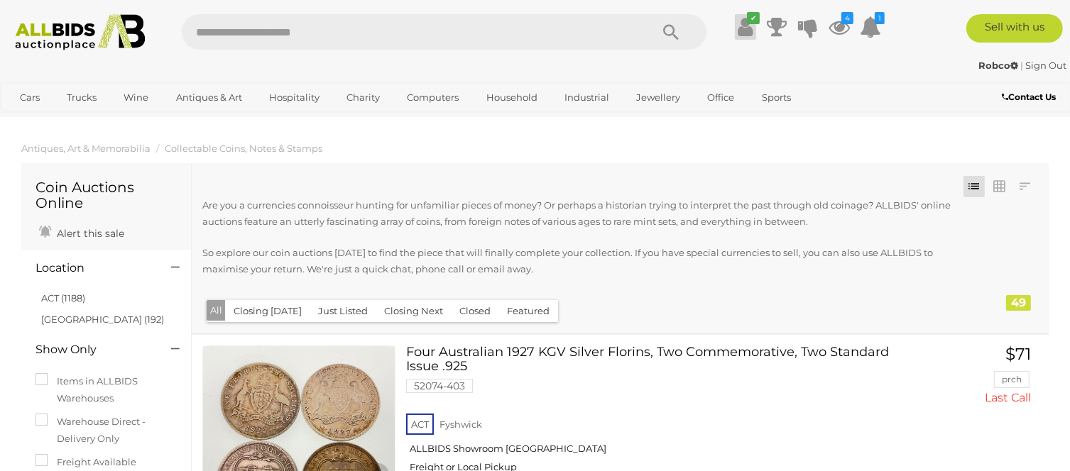
click at [747, 32] on icon at bounding box center [745, 27] width 15 height 26
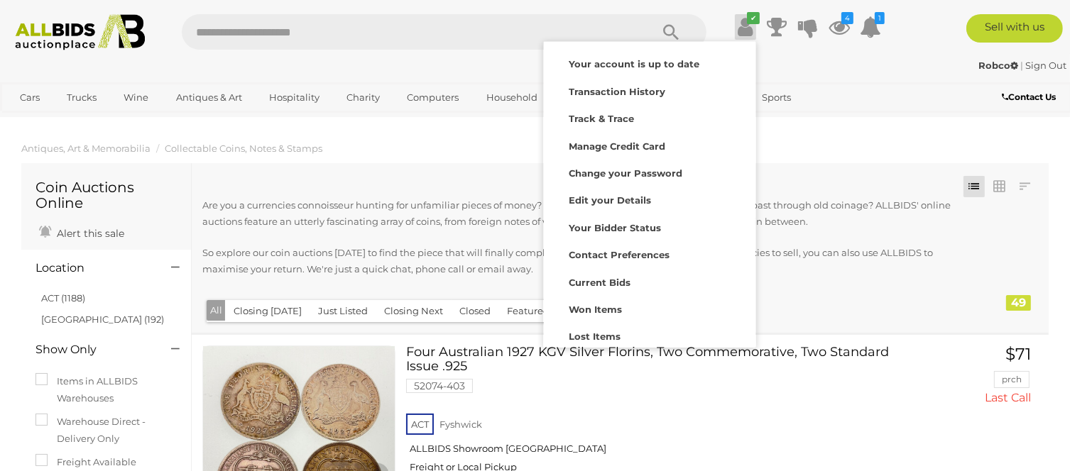
click at [912, 42] on div "Sell with us" at bounding box center [990, 28] width 182 height 28
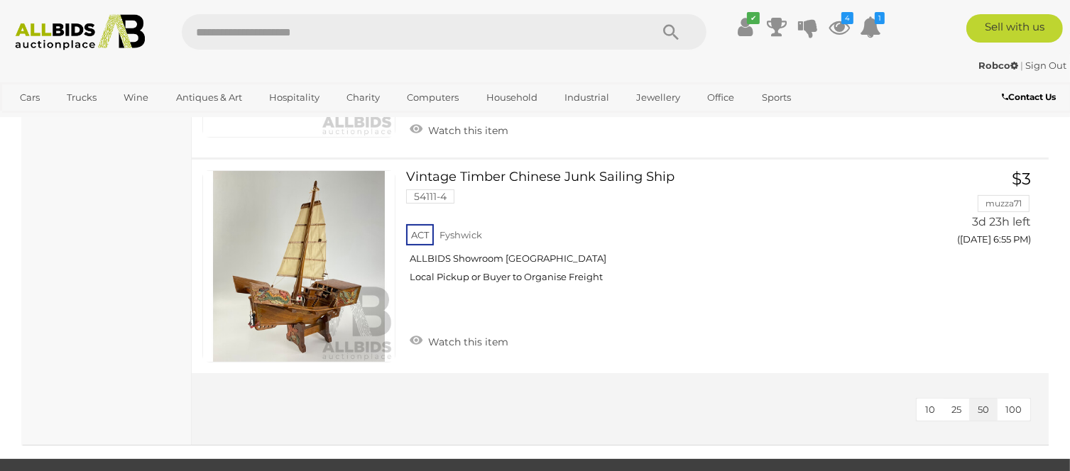
scroll to position [10863, 0]
